Goal: Task Accomplishment & Management: Manage account settings

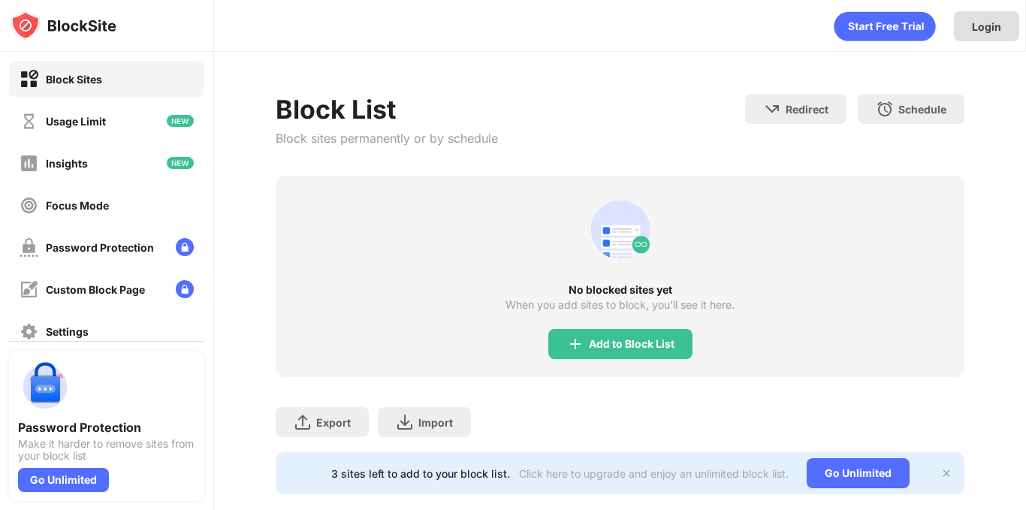
click at [978, 23] on div "Login" at bounding box center [986, 26] width 29 height 13
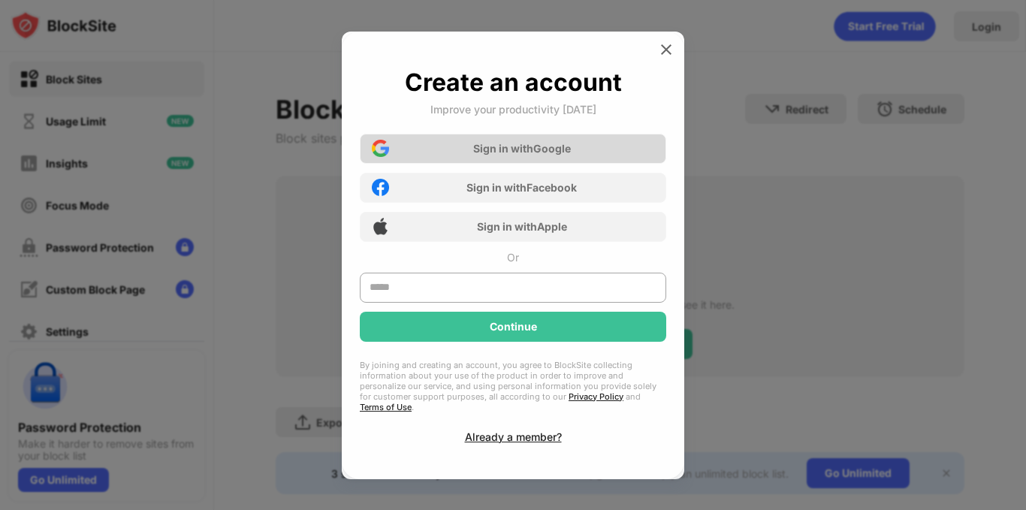
click at [538, 155] on div "Sign in with Google" at bounding box center [522, 148] width 98 height 13
